Goal: Task Accomplishment & Management: Use online tool/utility

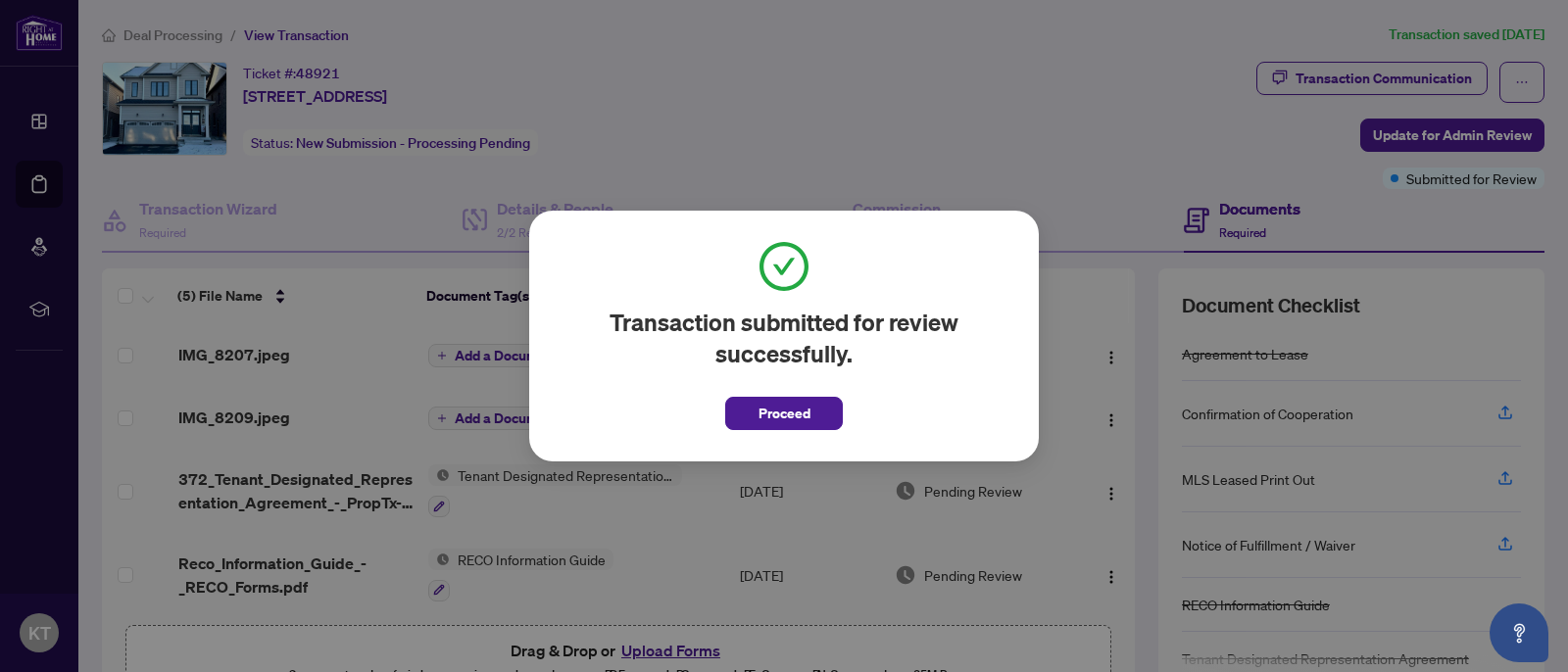
scroll to position [91, 0]
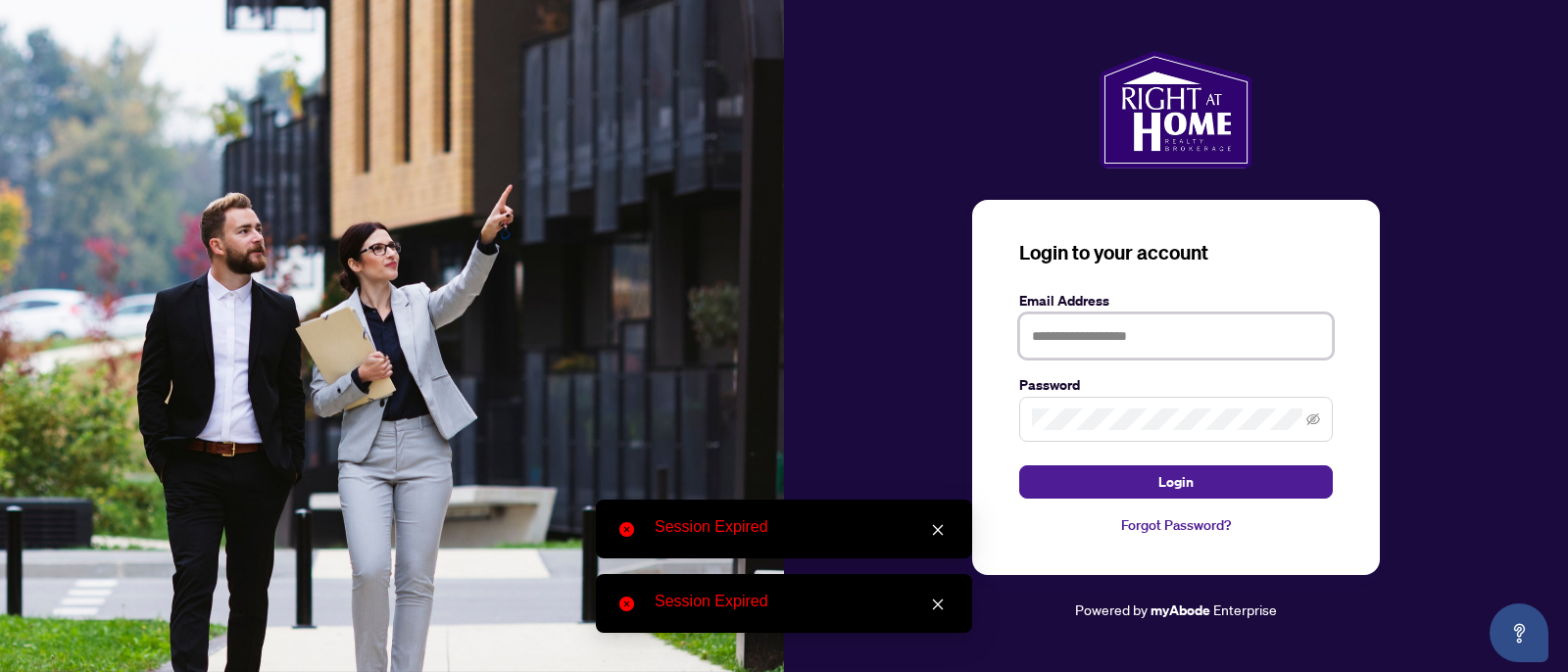
click at [1127, 343] on input "text" at bounding box center [1176, 336] width 314 height 45
type input "**********"
click at [1019, 465] on button "Login" at bounding box center [1176, 481] width 314 height 33
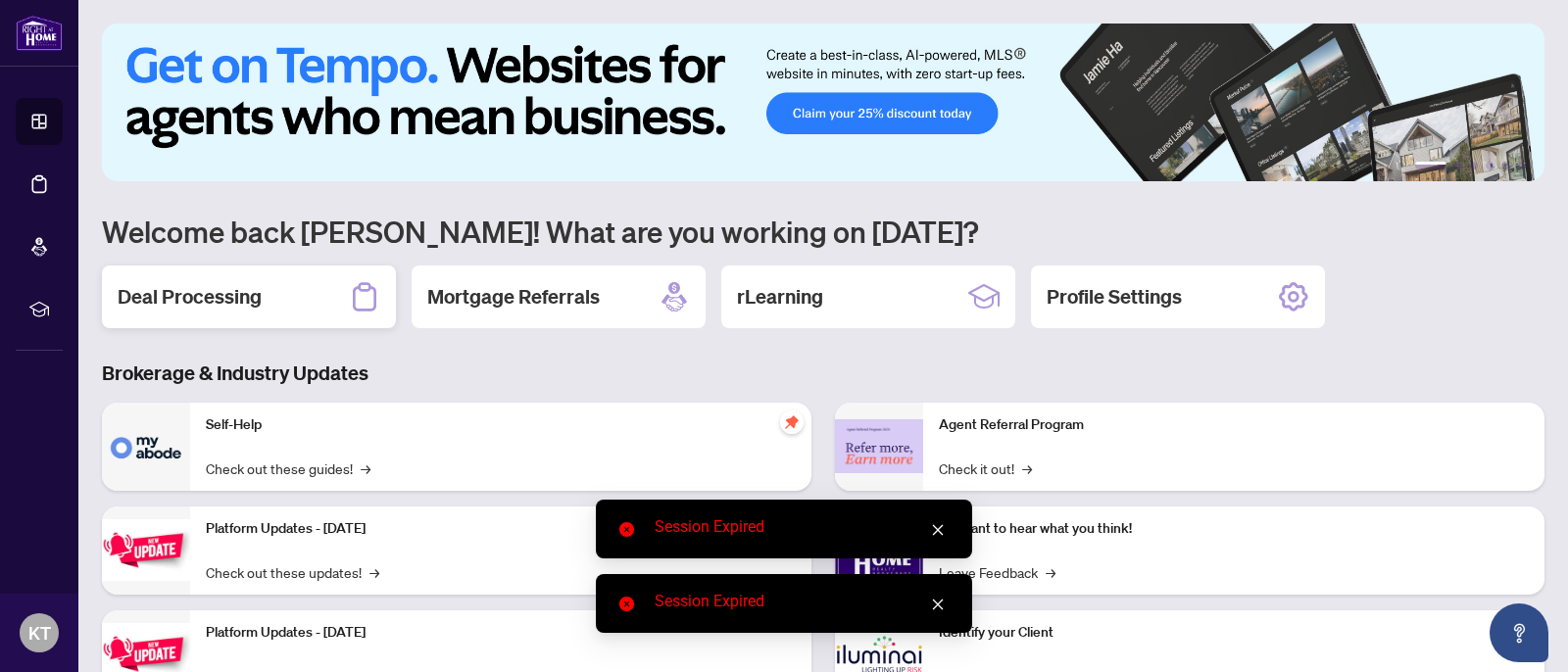
click at [290, 303] on div "Deal Processing" at bounding box center [249, 297] width 294 height 63
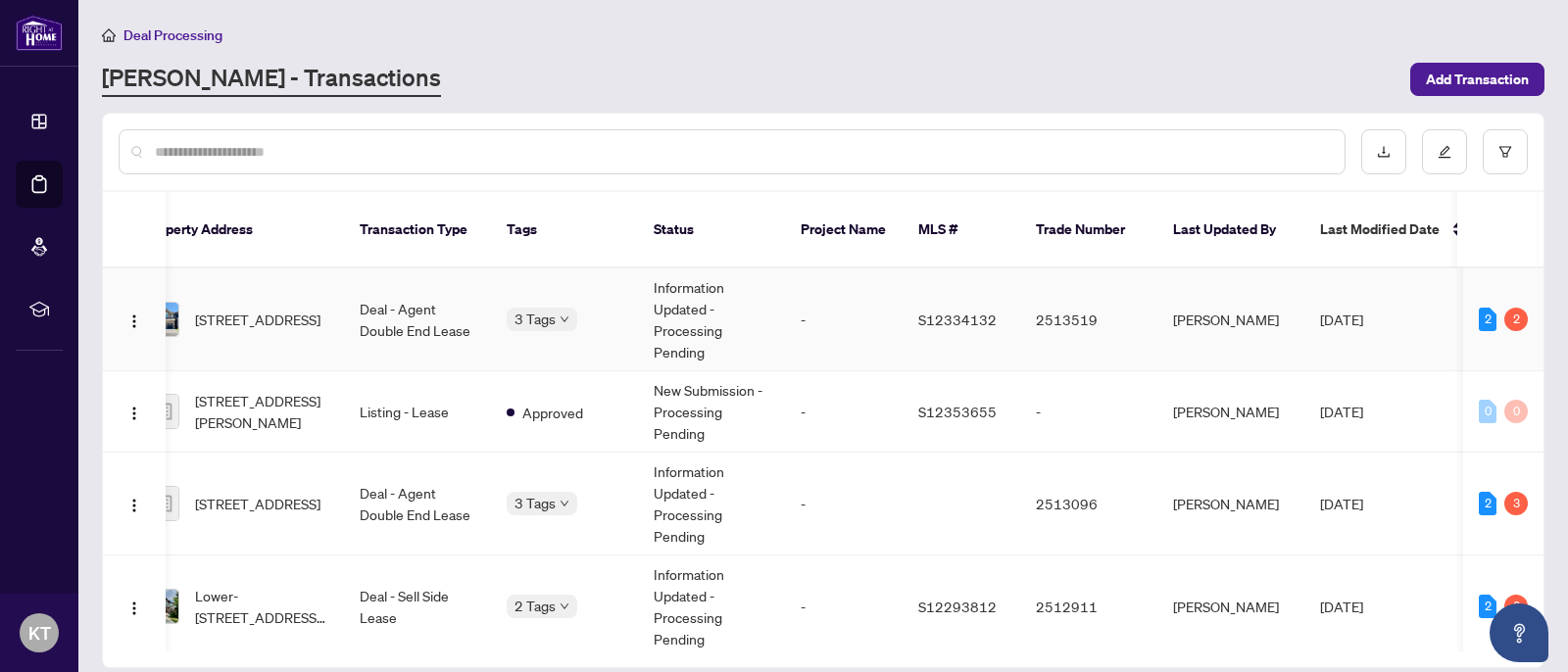
scroll to position [0, 183]
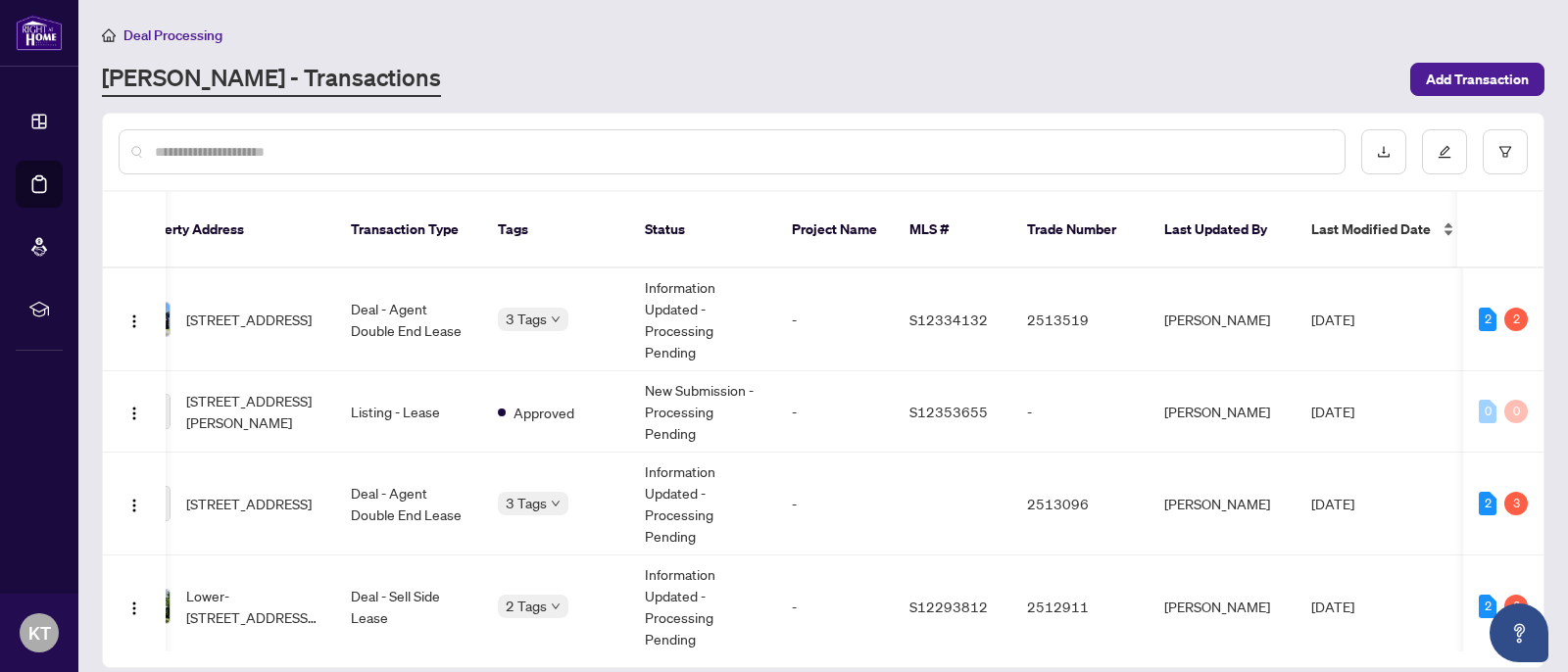
click at [1358, 219] on span "Last Modified Date" at bounding box center [1371, 230] width 120 height 22
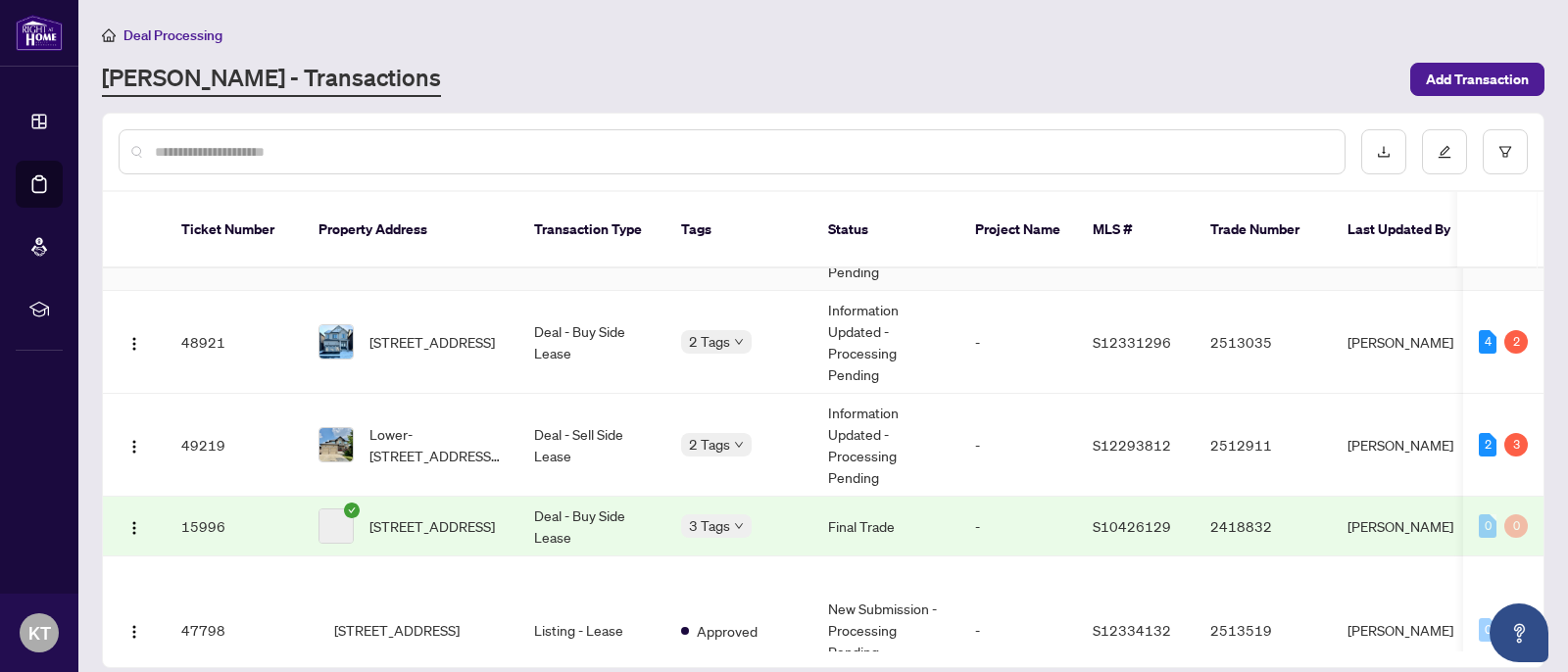
scroll to position [599, 0]
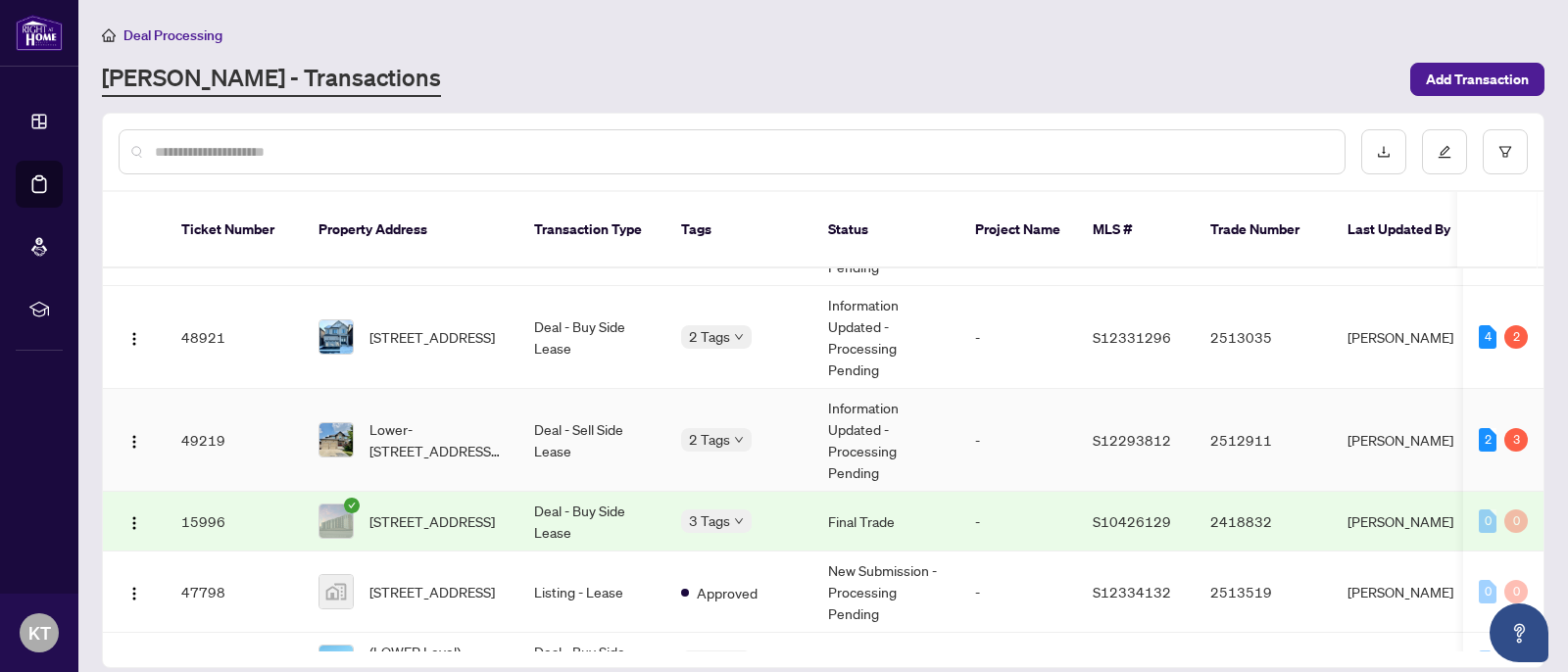
click at [577, 421] on td "Deal - Sell Side Lease" at bounding box center [591, 439] width 147 height 103
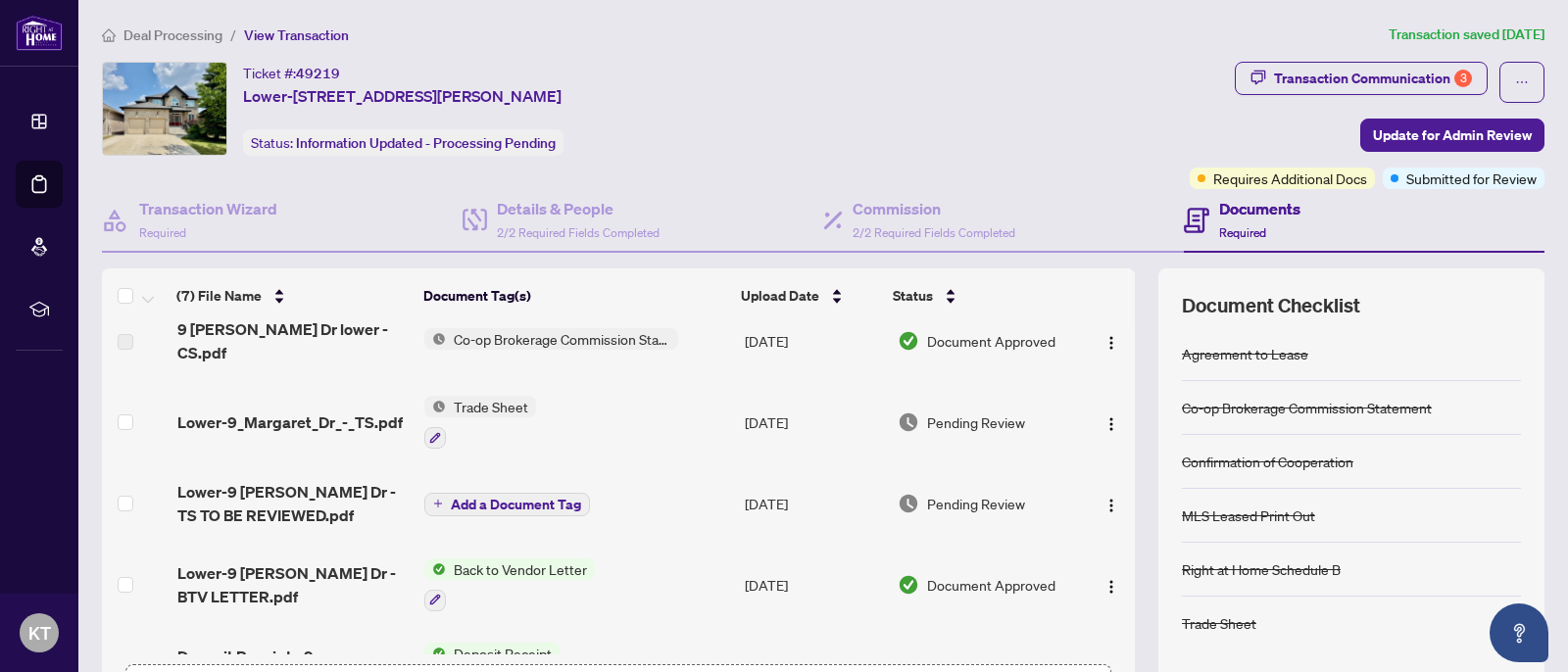
scroll to position [23, 0]
